Goal: Task Accomplishment & Management: Manage account settings

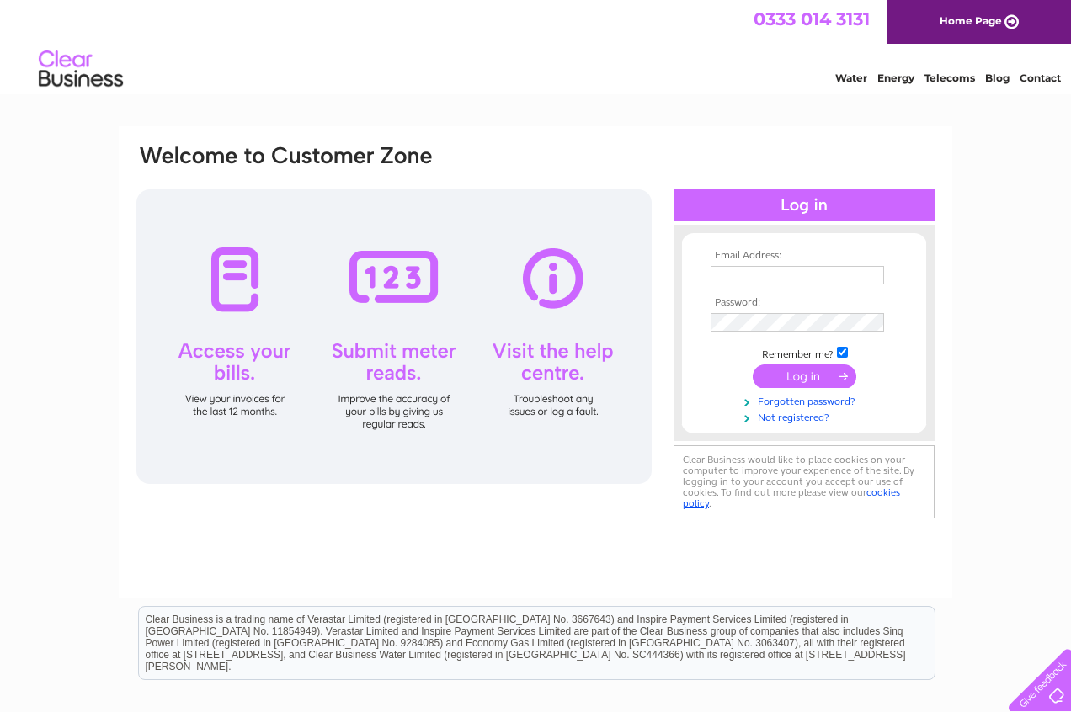
type input "[PERSON_NAME][EMAIL_ADDRESS][DOMAIN_NAME]"
click at [817, 380] on input "submit" at bounding box center [804, 376] width 104 height 24
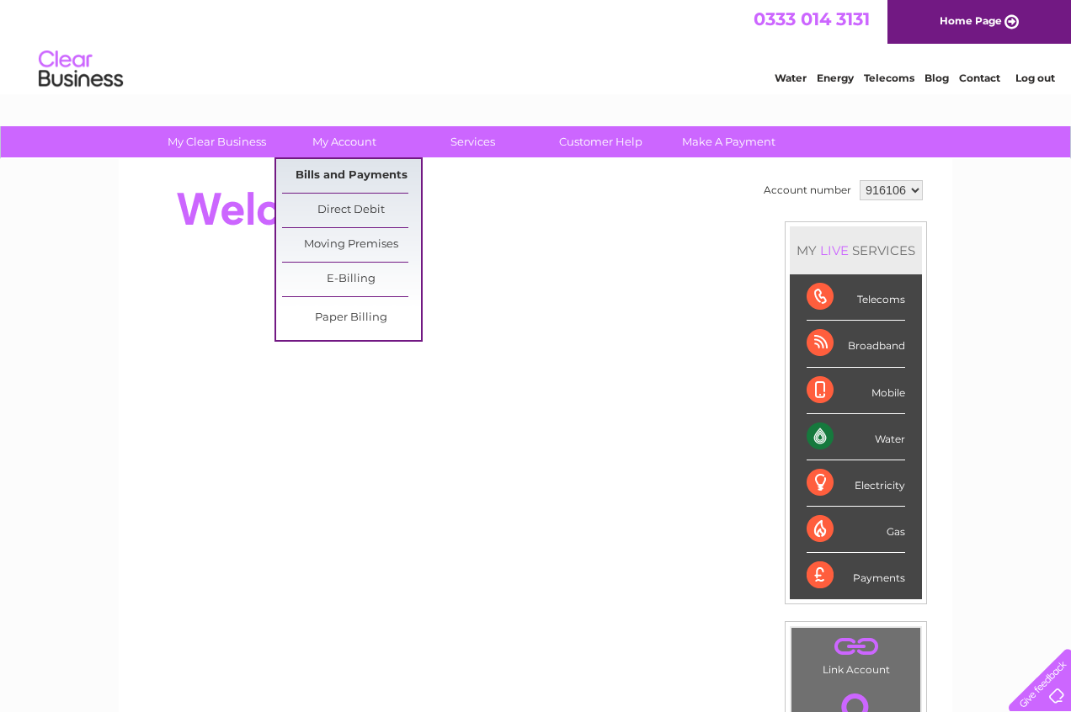
click at [330, 176] on link "Bills and Payments" at bounding box center [351, 176] width 139 height 34
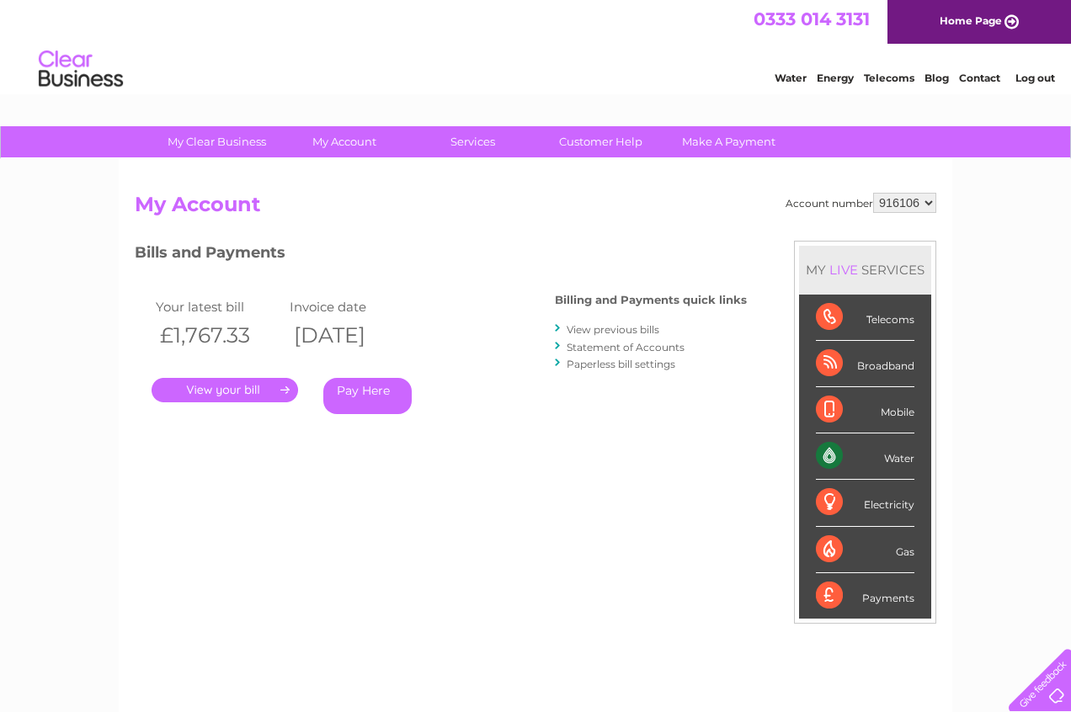
click at [1034, 509] on div "My Clear Business Login Details My Details My Preferences Link Account My Accou…" at bounding box center [535, 565] width 1071 height 878
click at [237, 388] on link "." at bounding box center [224, 390] width 146 height 24
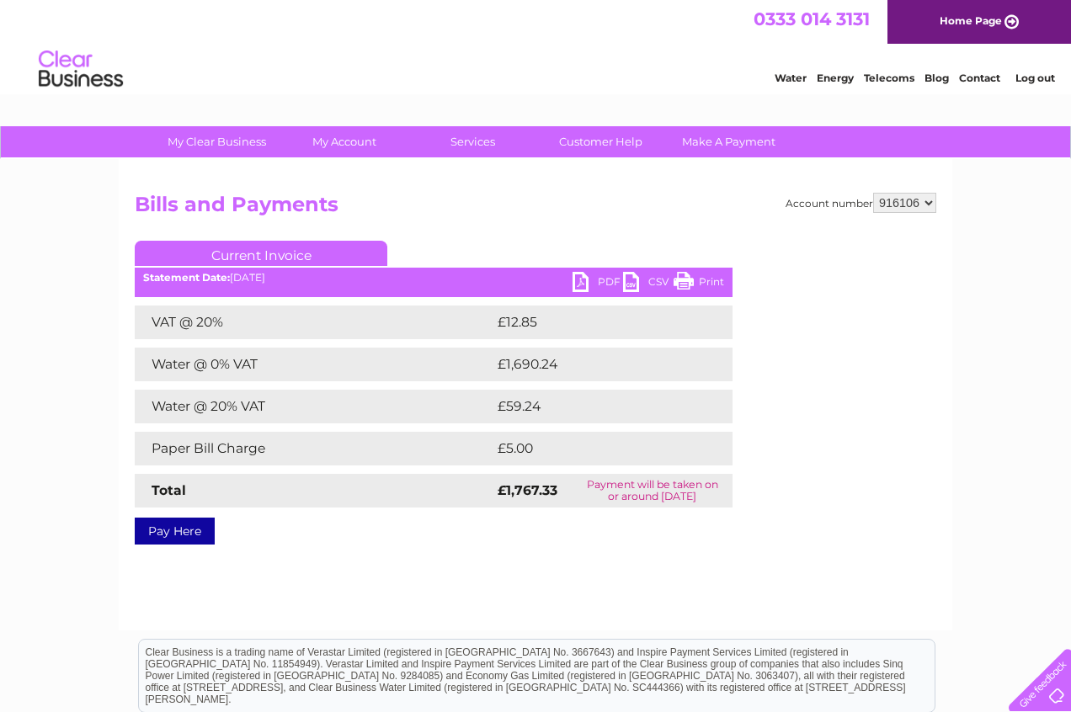
click at [603, 278] on link "PDF" at bounding box center [597, 284] width 50 height 24
